Goal: Information Seeking & Learning: Check status

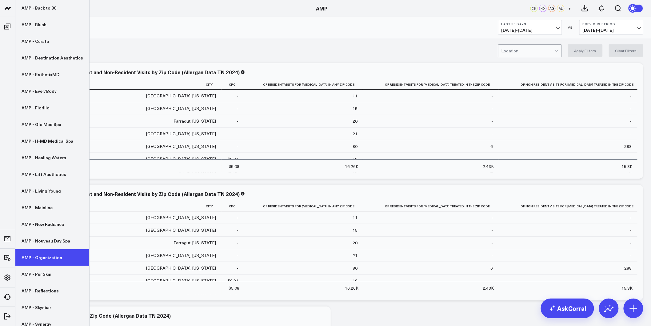
scroll to position [87, 0]
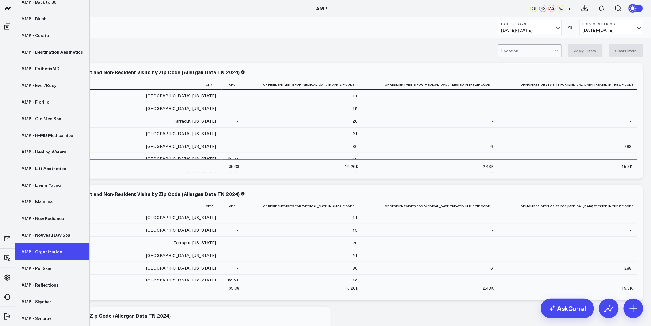
click at [56, 253] on link "AMP - Organization" at bounding box center [52, 251] width 74 height 17
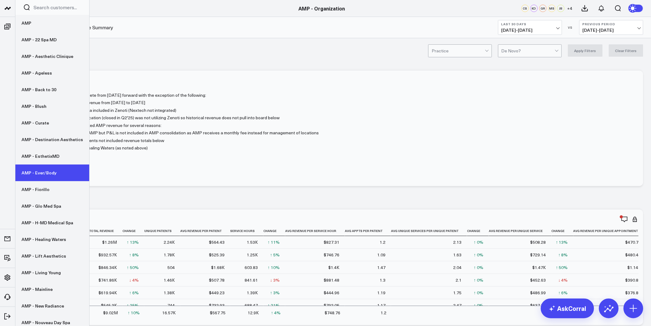
click at [46, 166] on link "AMP - Ever/Body" at bounding box center [52, 172] width 74 height 17
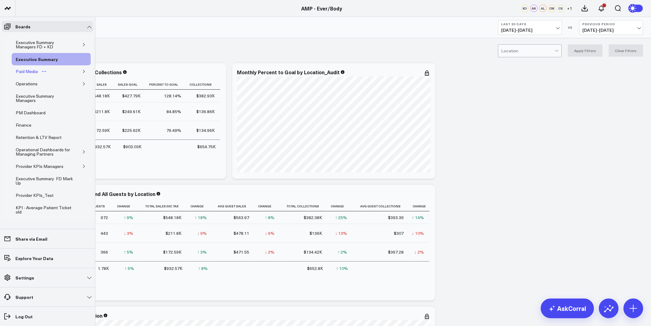
click at [28, 71] on div "Paid Media" at bounding box center [26, 71] width 25 height 7
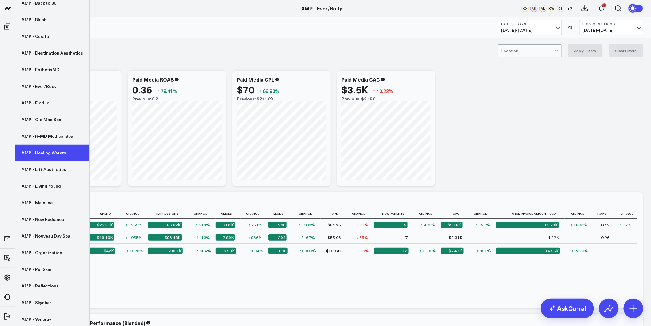
scroll to position [87, 0]
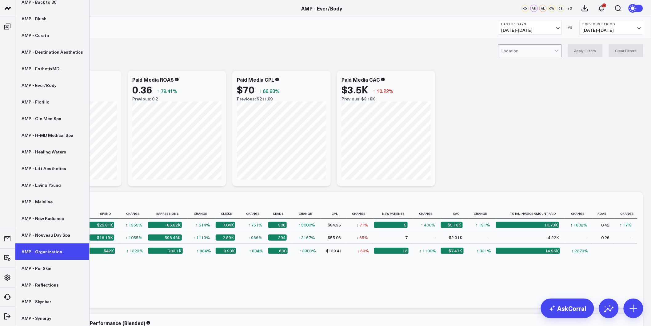
click at [38, 251] on link "AMP - Organization" at bounding box center [52, 251] width 74 height 17
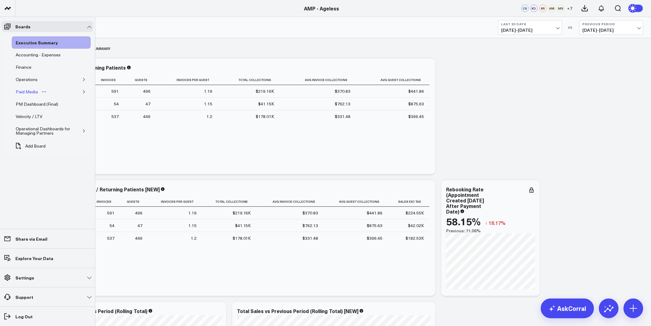
click at [27, 92] on div "Paid Media" at bounding box center [26, 91] width 25 height 7
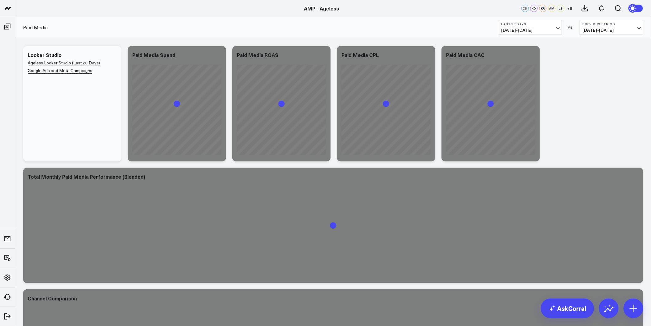
click at [543, 24] on b "Last 30 Days" at bounding box center [530, 24] width 57 height 4
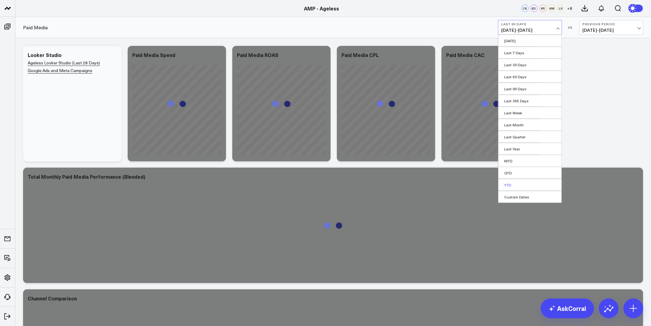
click at [513, 184] on link "YTD" at bounding box center [530, 185] width 63 height 12
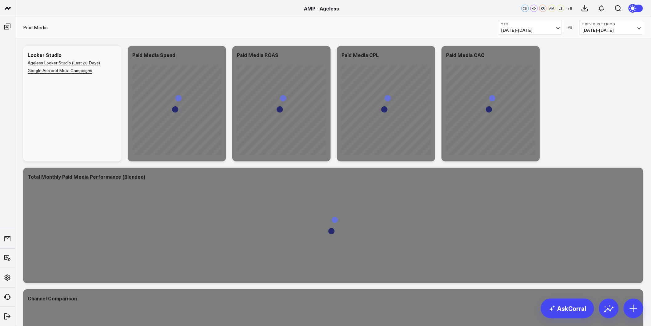
click at [591, 114] on div "Modify via AI Copy link to widget Ask support Remove Create linked copy Executi…" at bounding box center [333, 225] width 627 height 365
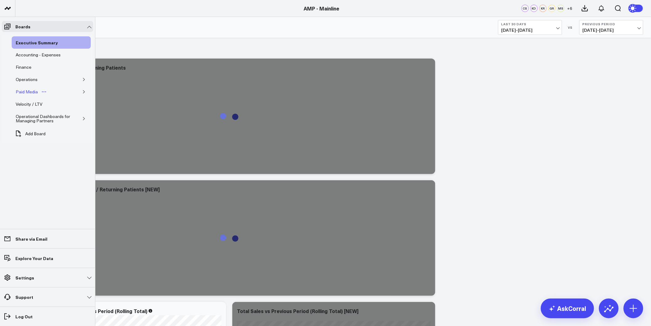
click at [27, 90] on div "Paid Media" at bounding box center [26, 91] width 25 height 7
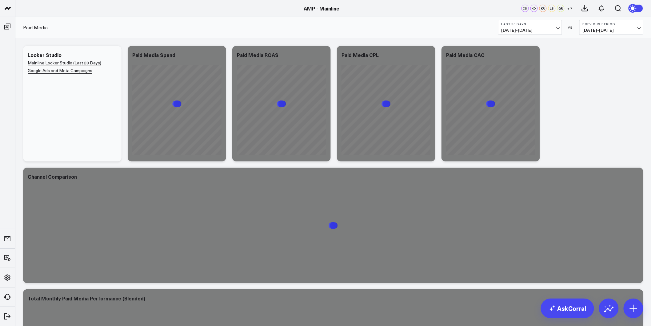
click at [559, 28] on span "09/07/25 - 10/06/25" at bounding box center [530, 30] width 57 height 5
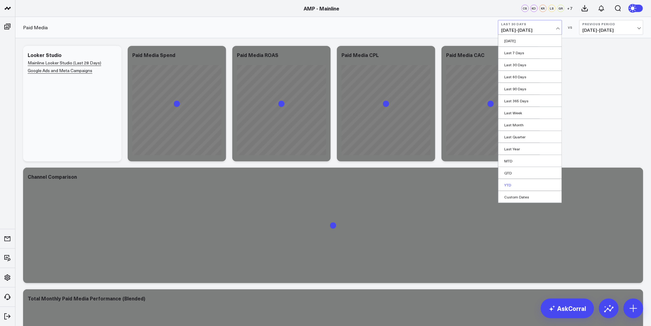
click at [515, 184] on link "YTD" at bounding box center [530, 185] width 63 height 12
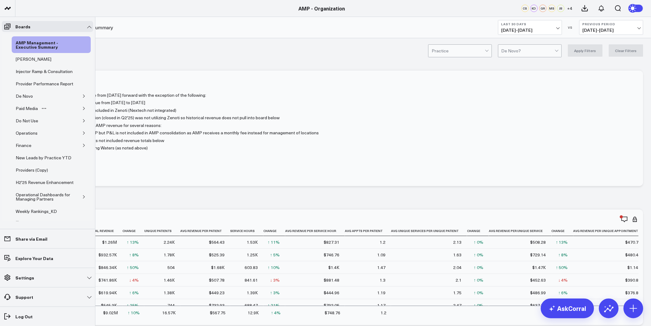
click at [82, 110] on icon "button" at bounding box center [84, 108] width 4 height 4
click at [41, 124] on div "Weekly Digital Report" at bounding box center [41, 120] width 45 height 7
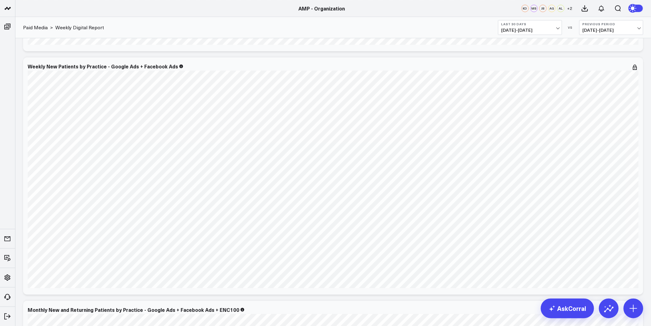
scroll to position [752, 0]
